Goal: Book appointment/travel/reservation

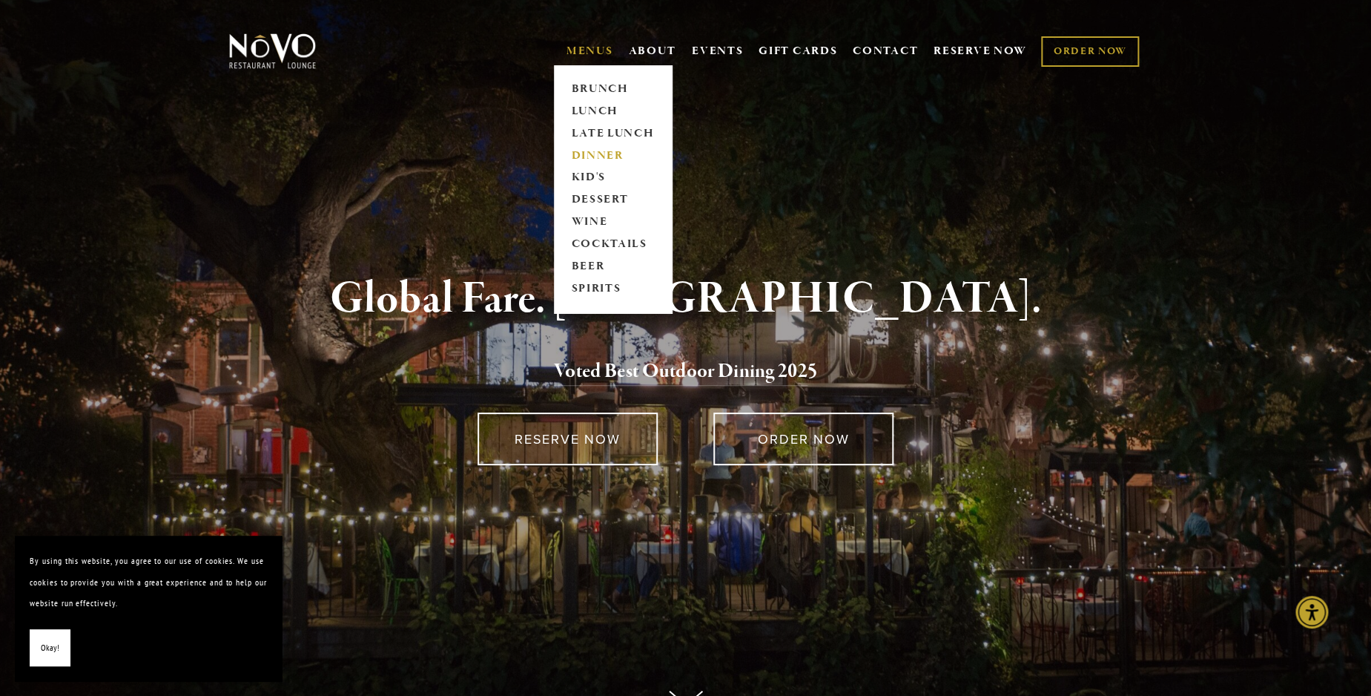
click at [598, 151] on link "DINNER" at bounding box center [613, 156] width 93 height 22
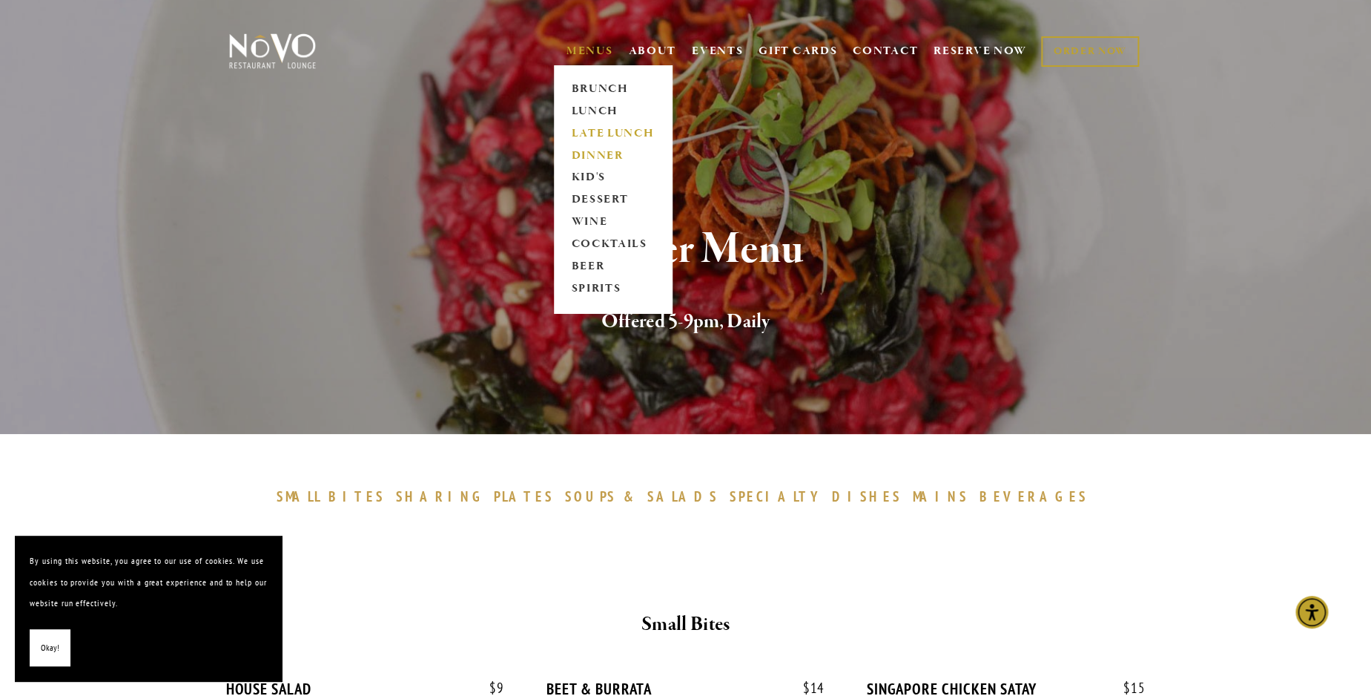
click at [593, 131] on link "LATE LUNCH" at bounding box center [613, 133] width 93 height 22
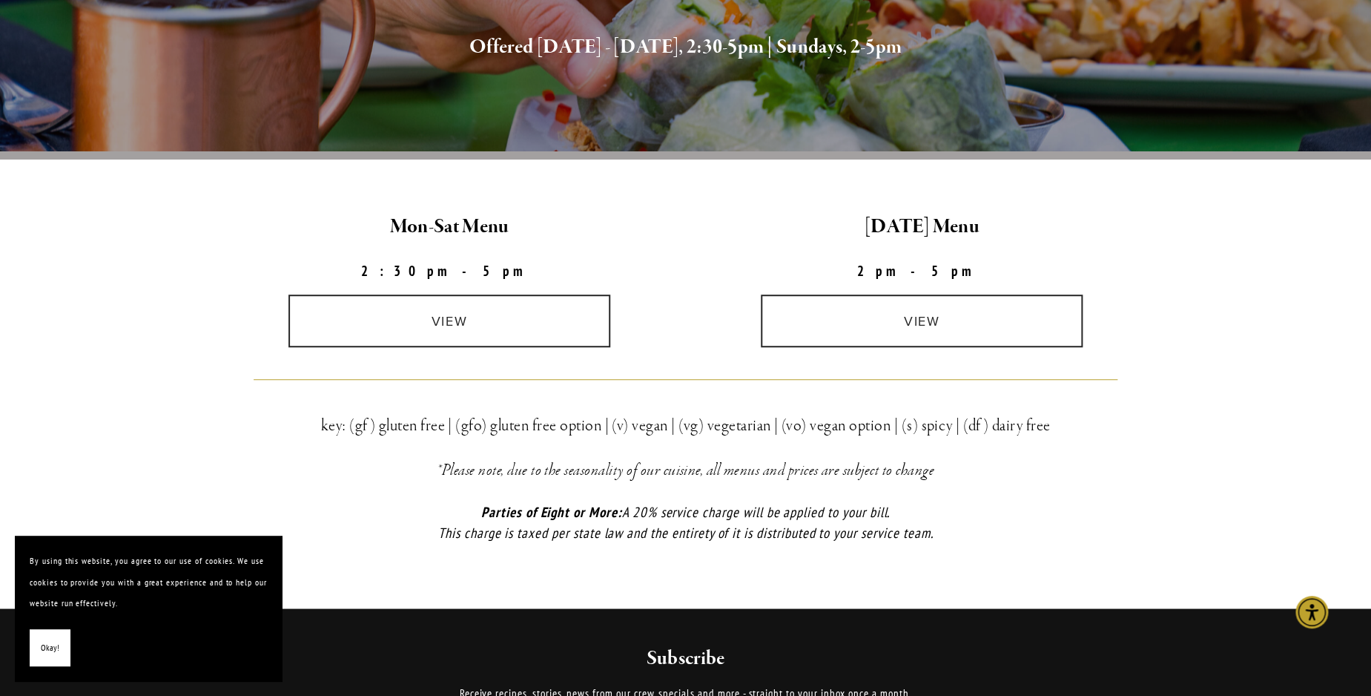
scroll to position [248, 0]
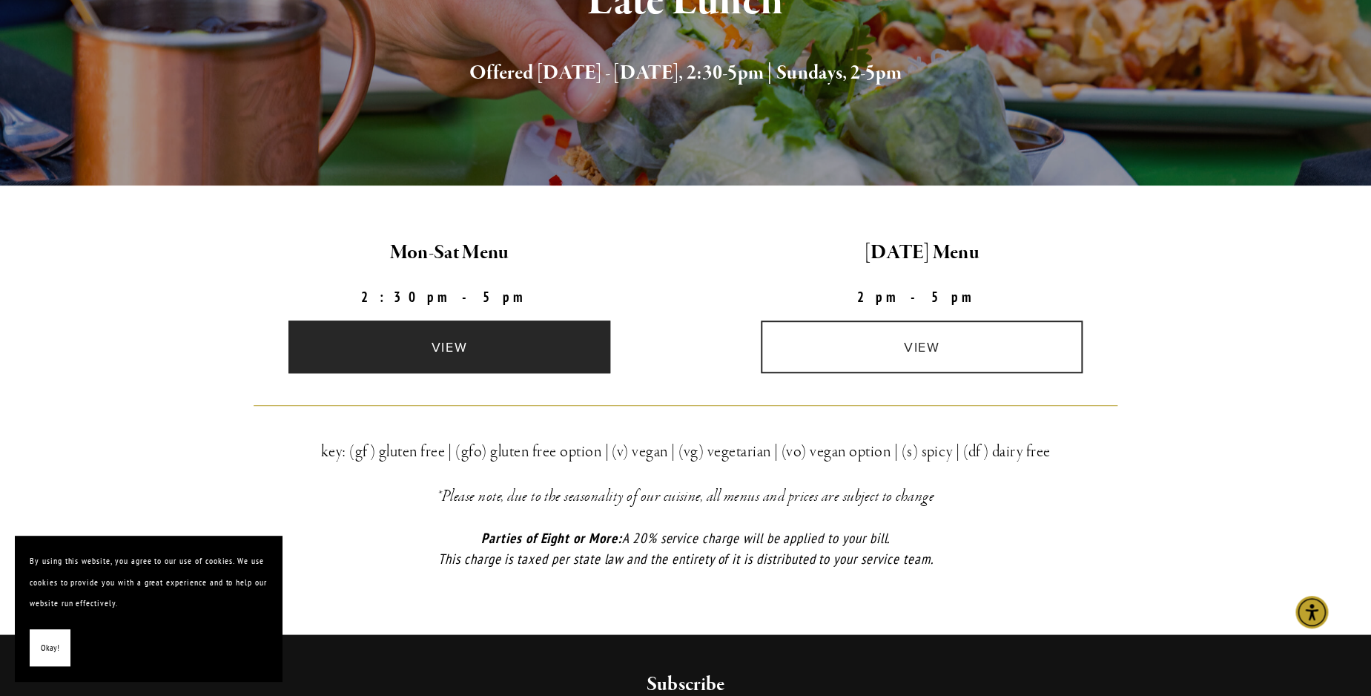
click at [448, 349] on link "view" at bounding box center [450, 346] width 322 height 53
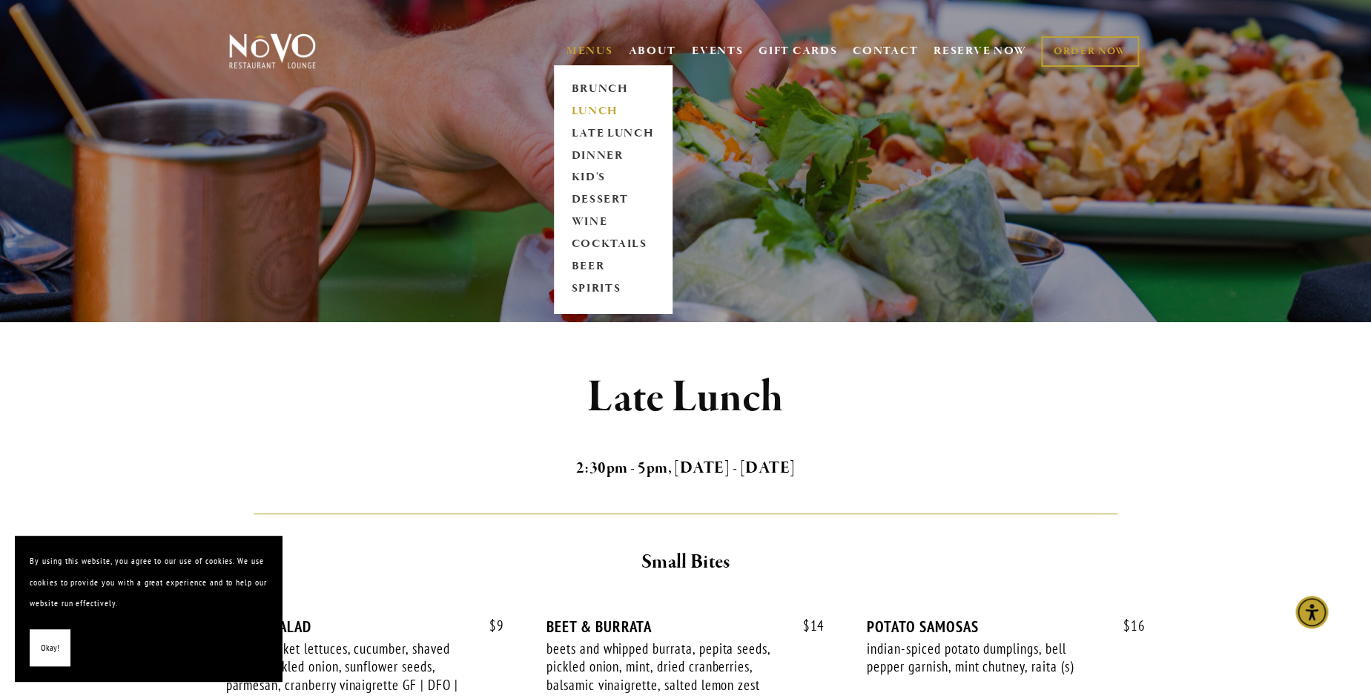
click at [585, 109] on link "LUNCH" at bounding box center [613, 111] width 93 height 22
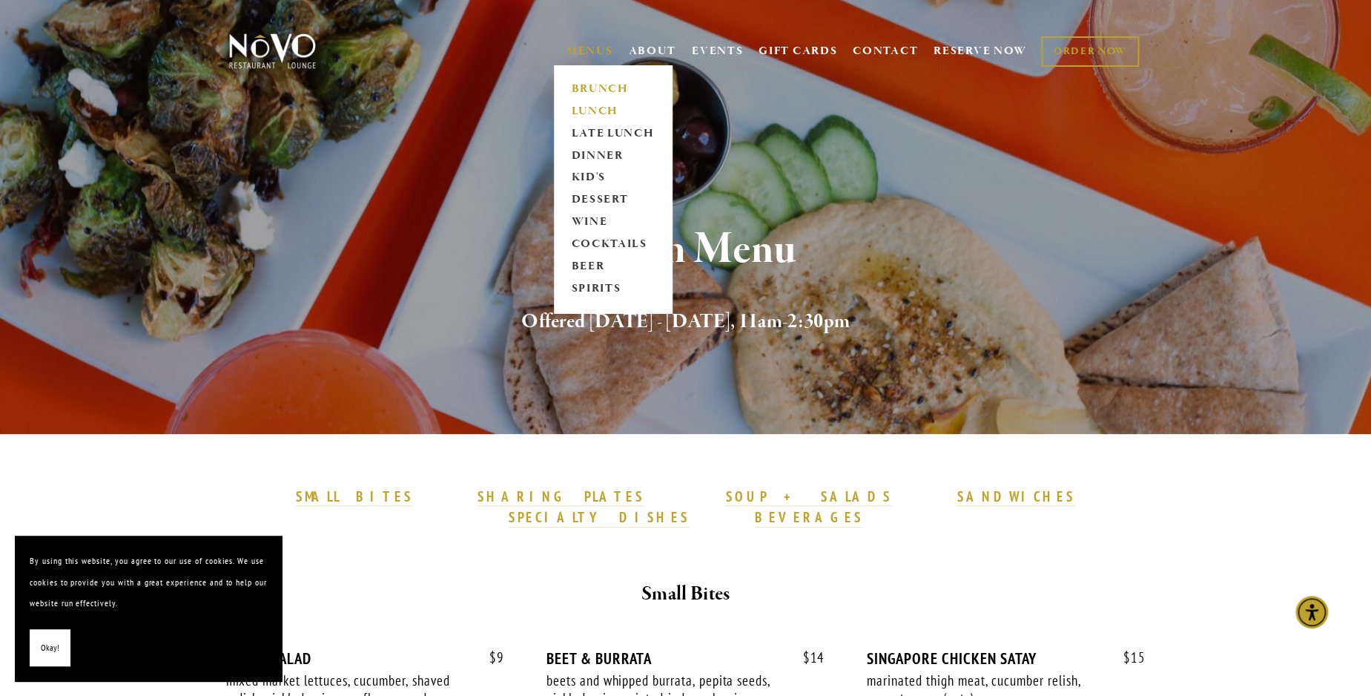
click at [589, 84] on link "BRUNCH" at bounding box center [613, 89] width 93 height 22
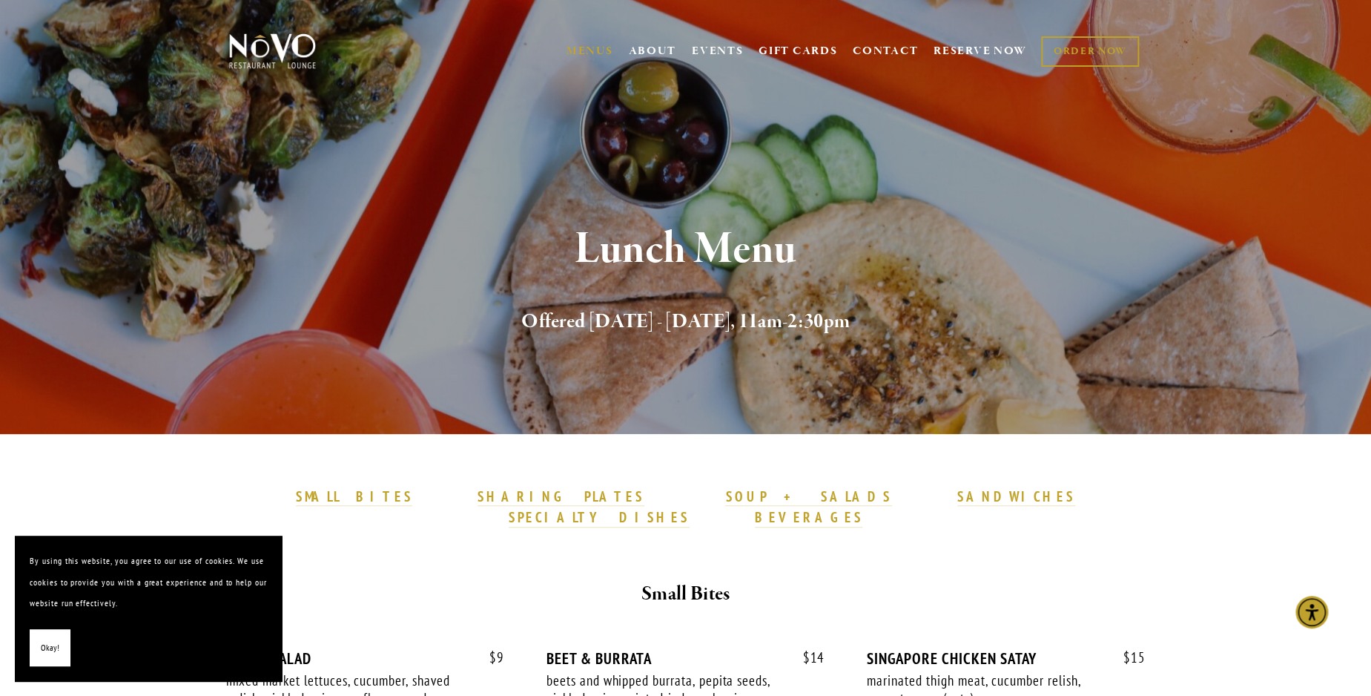
click at [428, 59] on div at bounding box center [332, 51] width 220 height 73
click at [964, 48] on link "RESERVE NOW" at bounding box center [980, 51] width 93 height 28
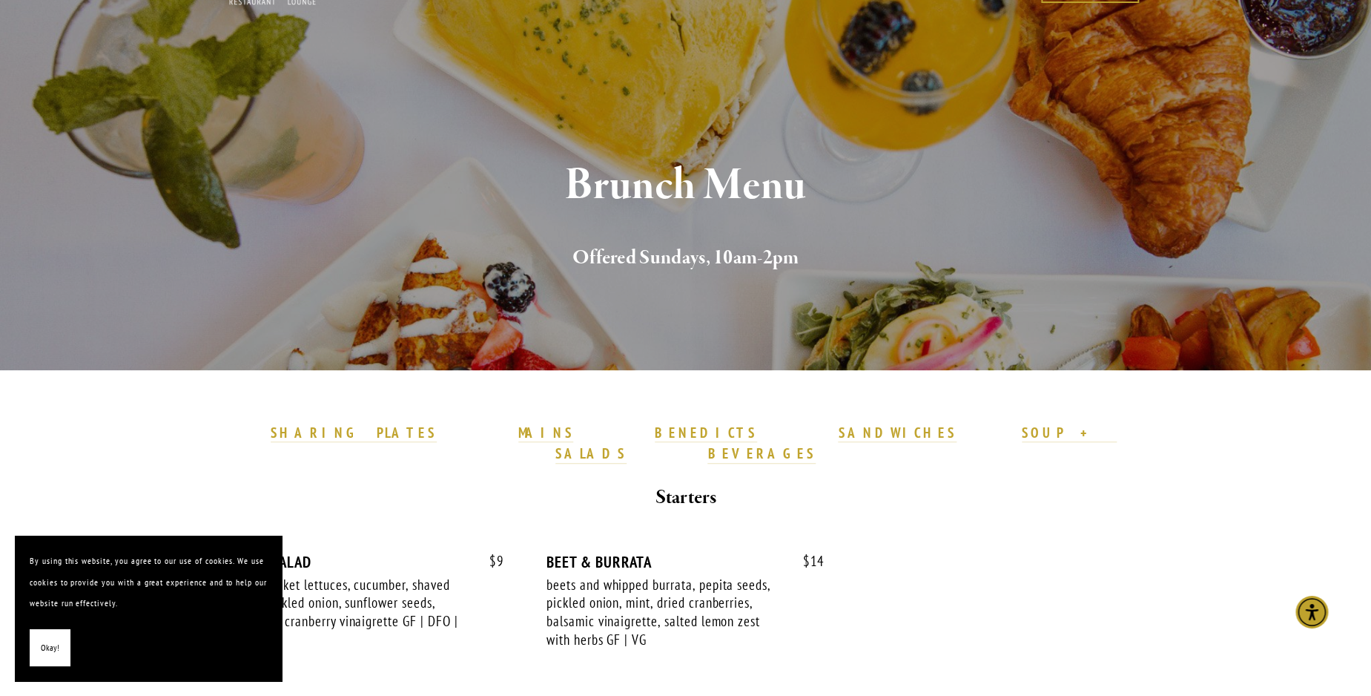
scroll to position [79, 0]
